Goal: Task Accomplishment & Management: Use online tool/utility

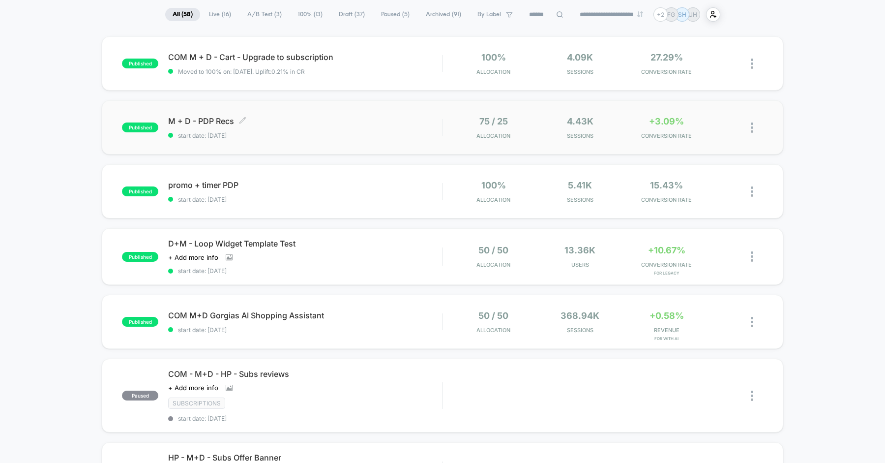
scroll to position [72, 0]
click at [384, 130] on div "M + D - PDP Recs Click to edit experience details Click to edit experience deta…" at bounding box center [305, 126] width 274 height 23
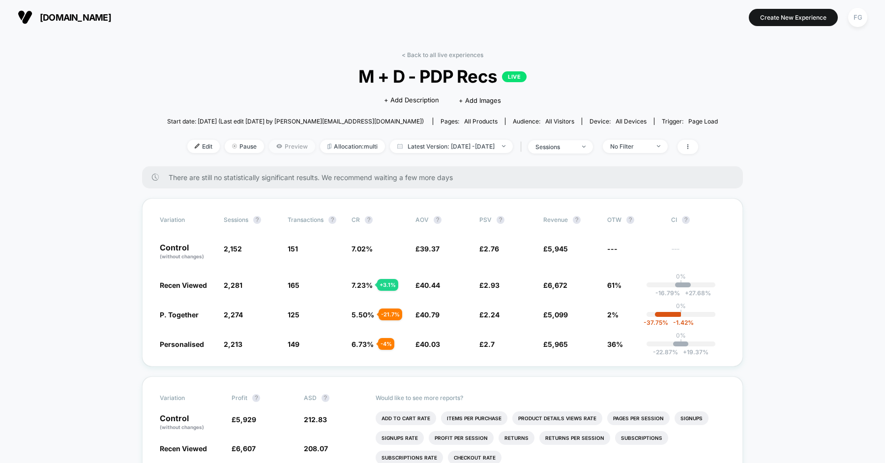
click at [275, 148] on span "Preview" at bounding box center [292, 146] width 46 height 13
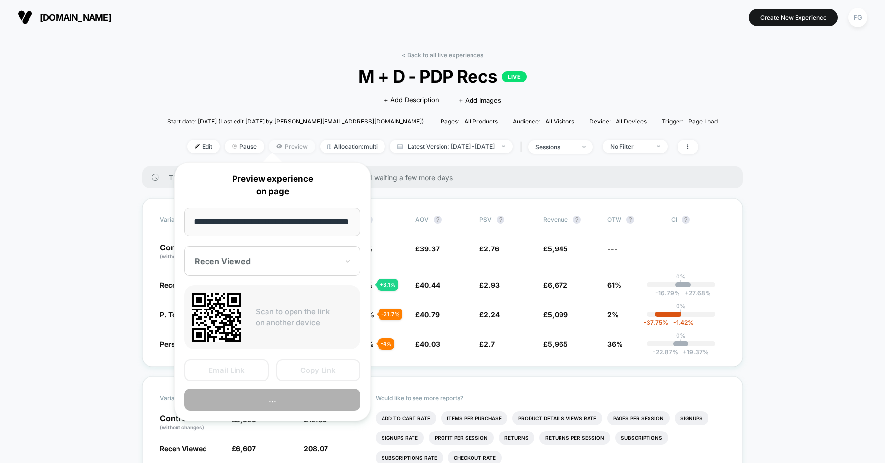
scroll to position [0, 31]
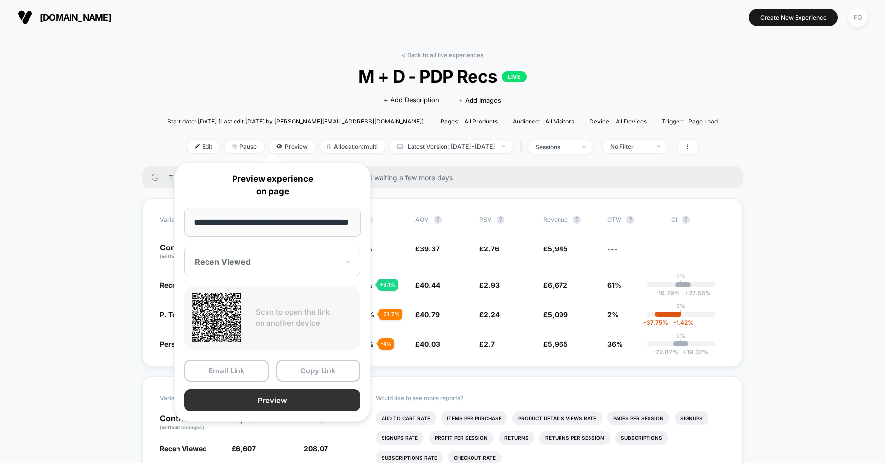
click at [267, 399] on button "Preview" at bounding box center [272, 400] width 176 height 22
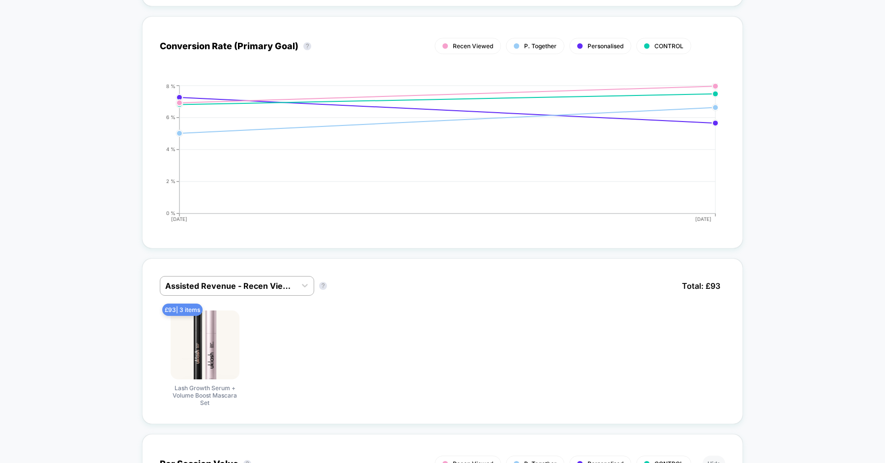
scroll to position [0, 0]
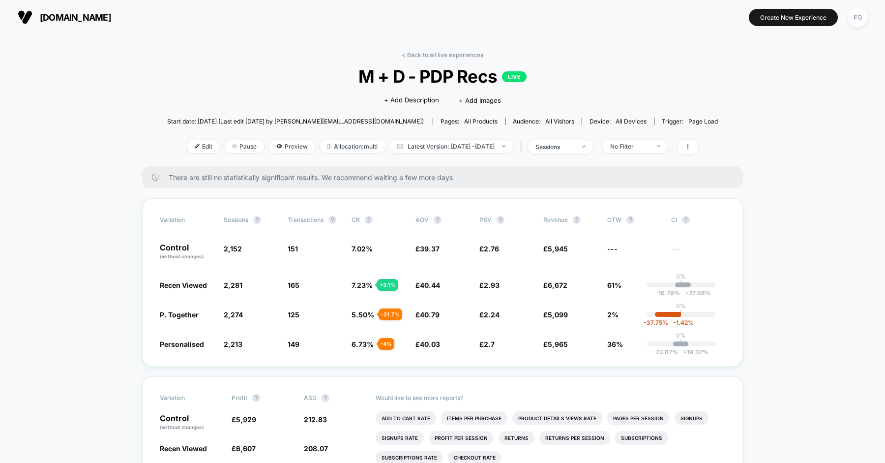
click at [469, 58] on link "< Back to all live experiences" at bounding box center [443, 54] width 82 height 7
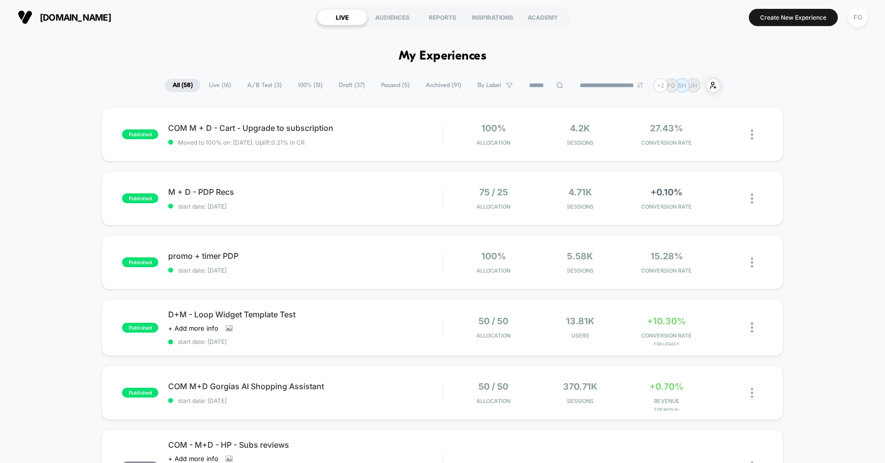
click at [223, 90] on span "Live ( 16 )" at bounding box center [220, 85] width 37 height 13
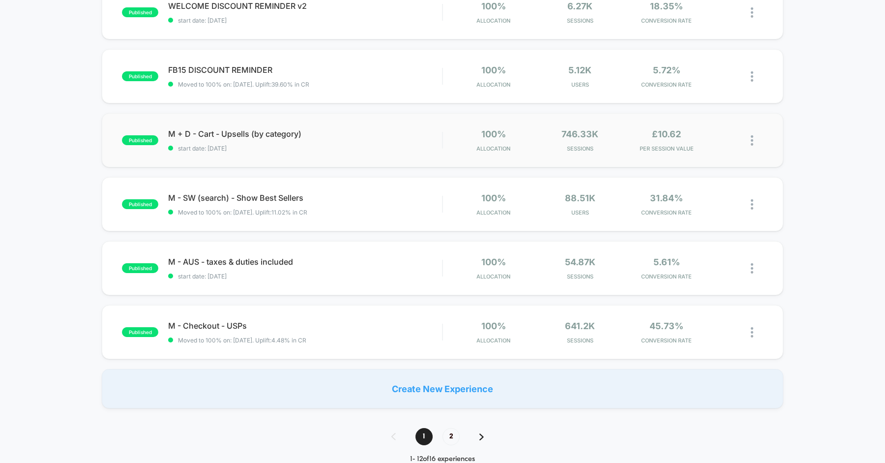
scroll to position [543, 0]
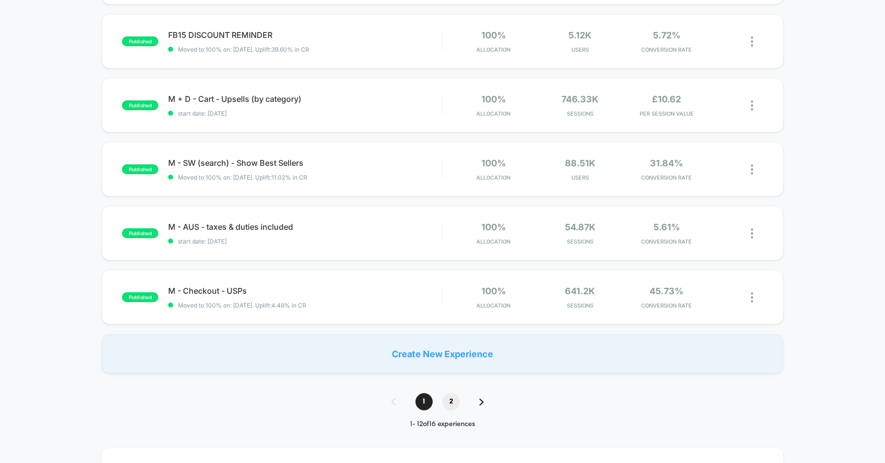
click at [451, 400] on span "2" at bounding box center [451, 401] width 17 height 17
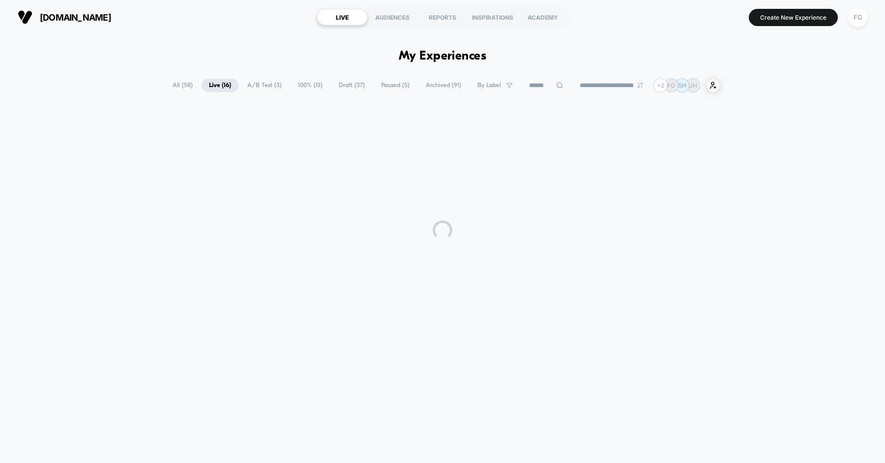
scroll to position [0, 0]
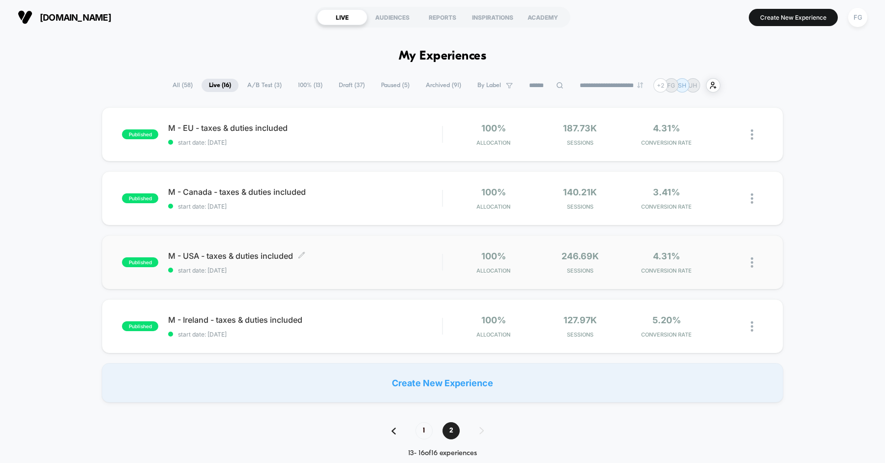
click at [376, 265] on div "M - USA - taxes & duties included Click to edit experience details Click to edi…" at bounding box center [305, 262] width 274 height 23
